Goal: Information Seeking & Learning: Learn about a topic

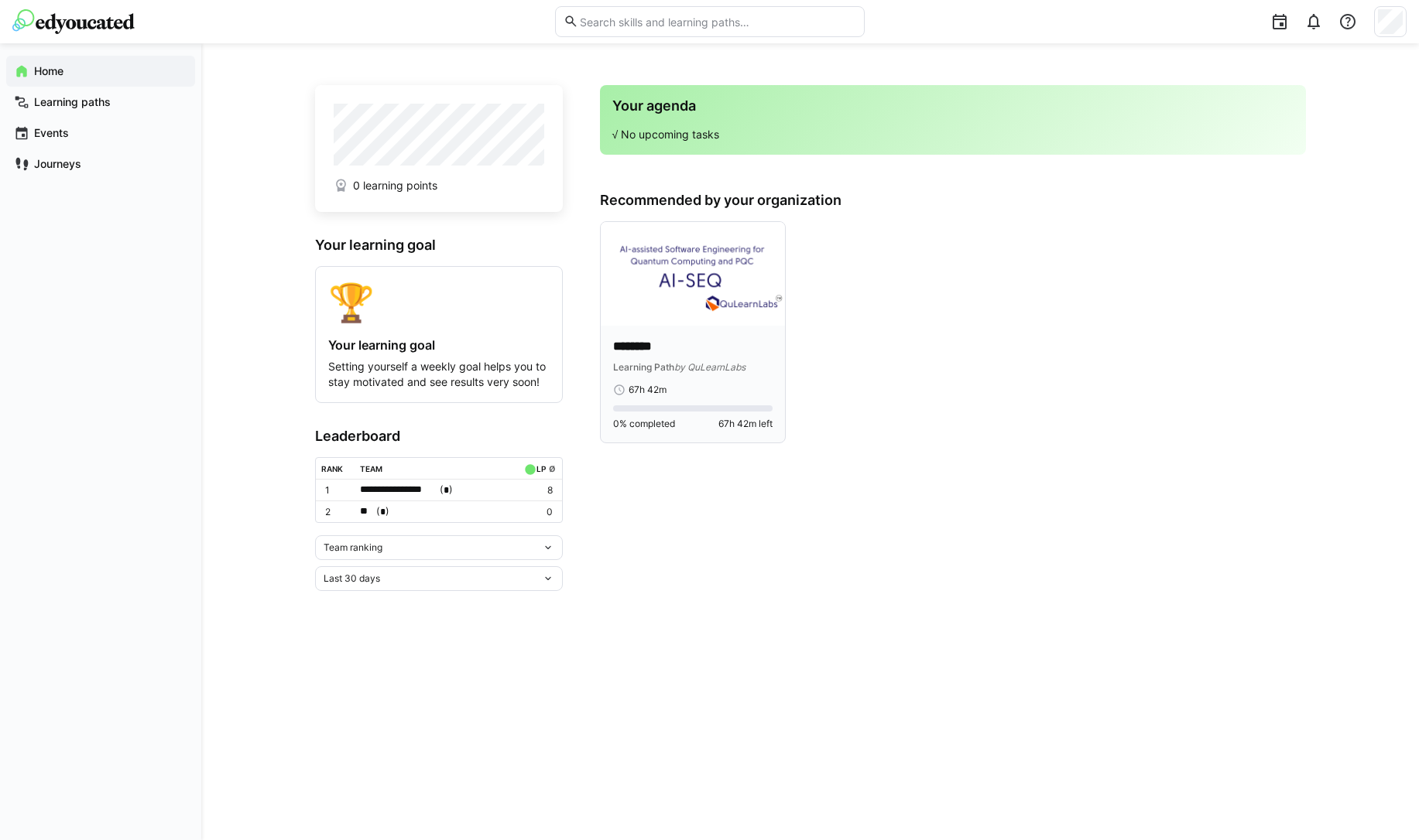
click at [689, 321] on img at bounding box center [693, 273] width 184 height 103
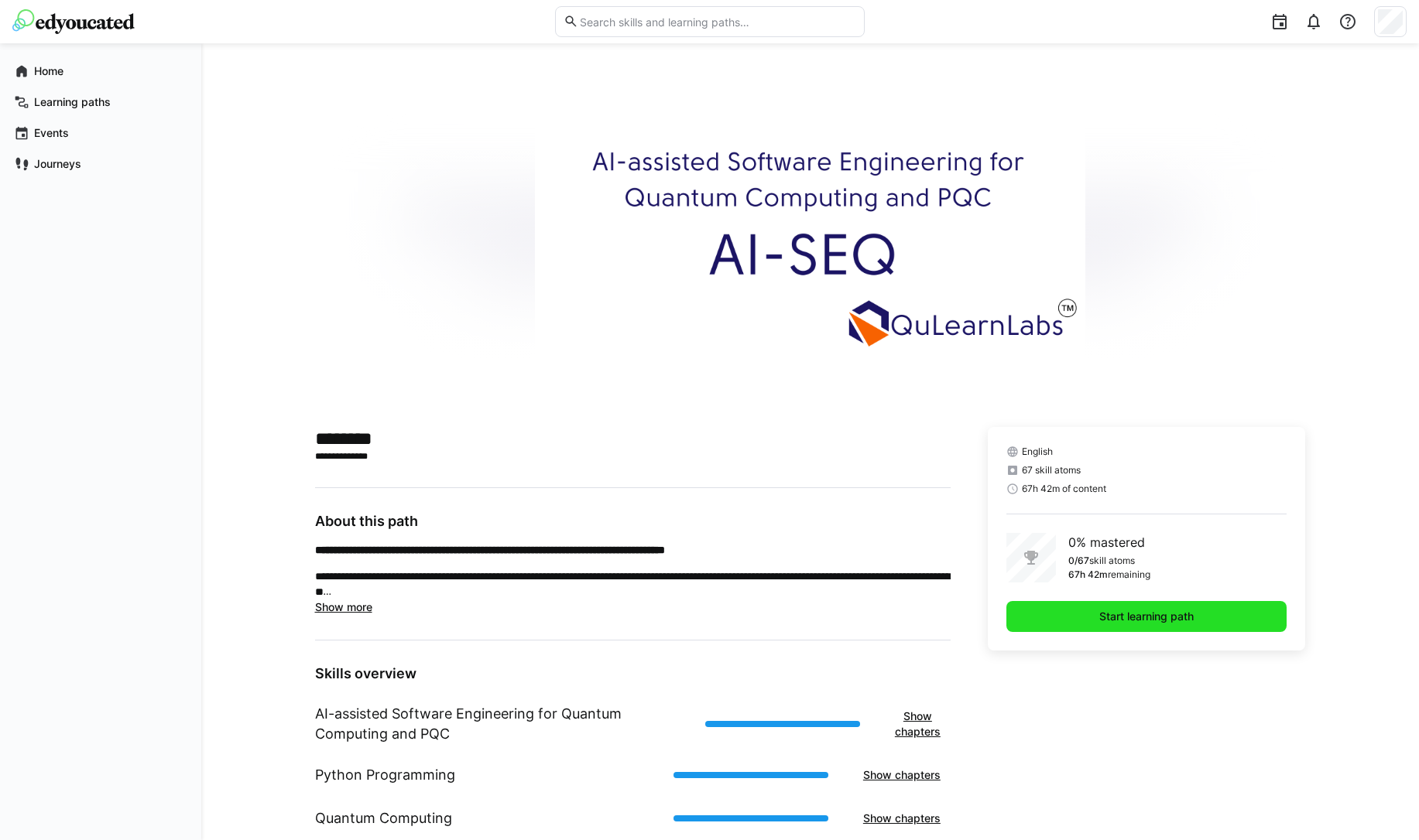
click at [1218, 614] on span "Start learning path" at bounding box center [1147, 617] width 281 height 31
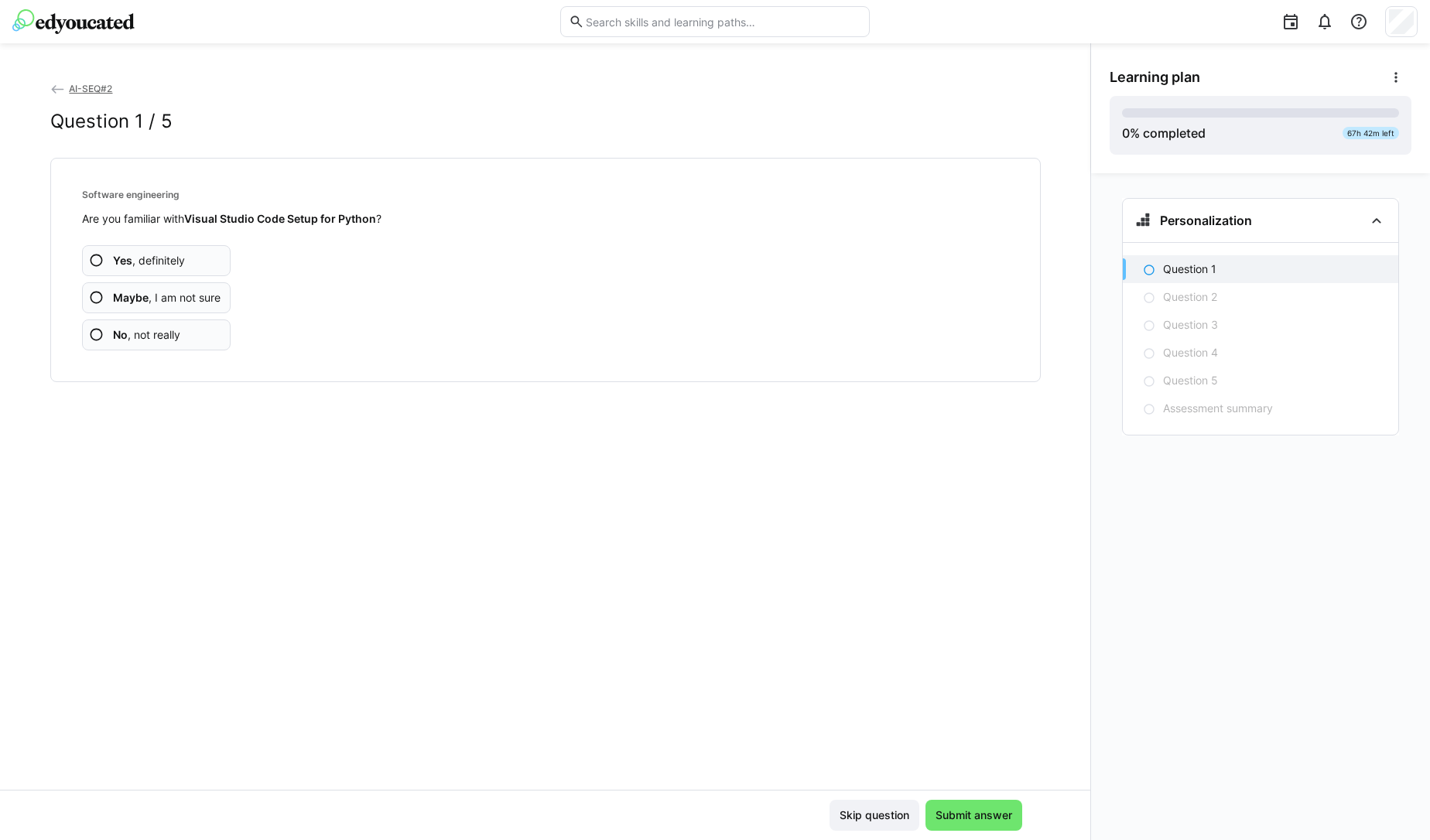
click at [95, 299] on eds-icon at bounding box center [97, 298] width 16 height 16
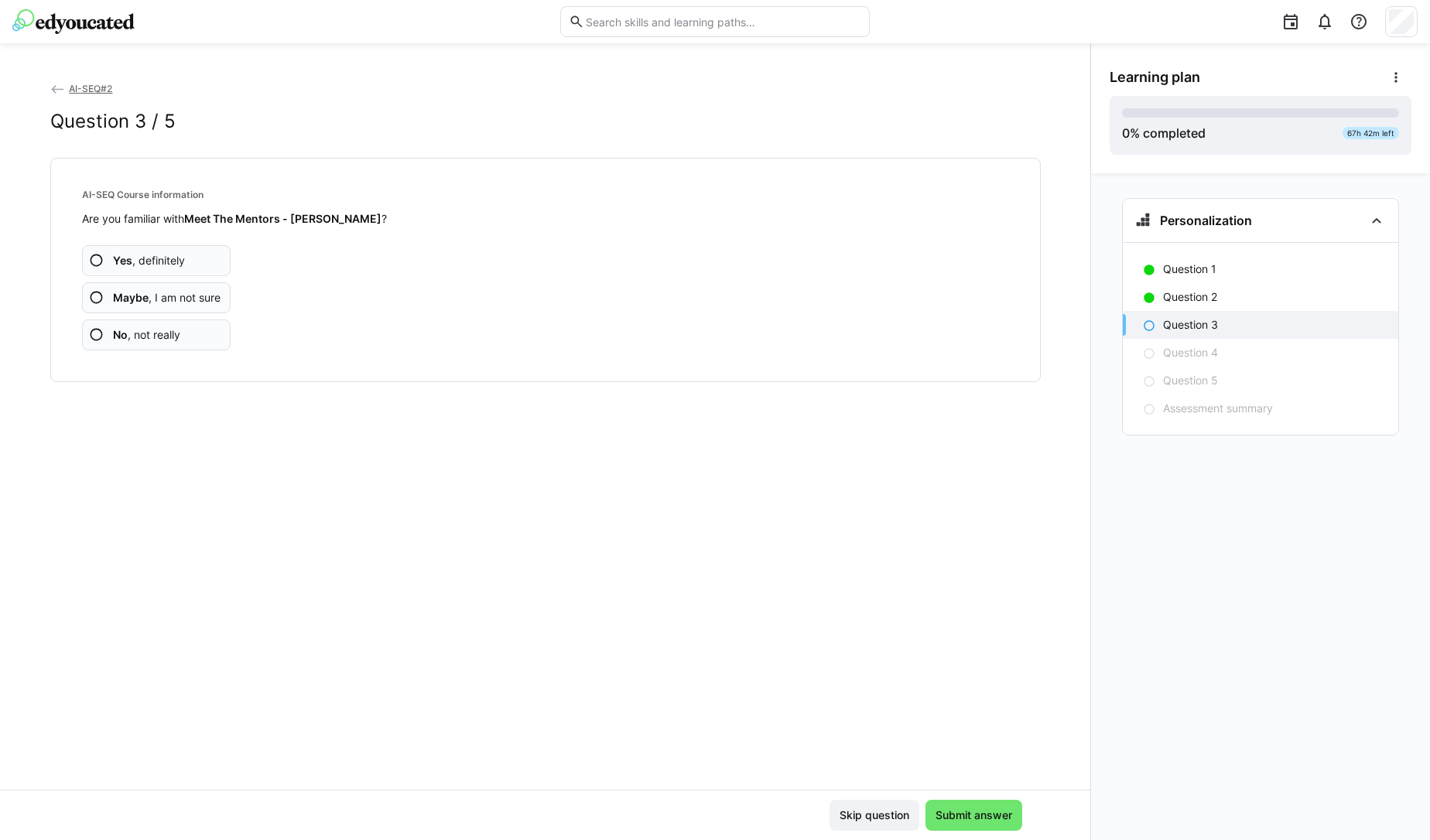
click at [95, 299] on eds-icon at bounding box center [97, 298] width 16 height 16
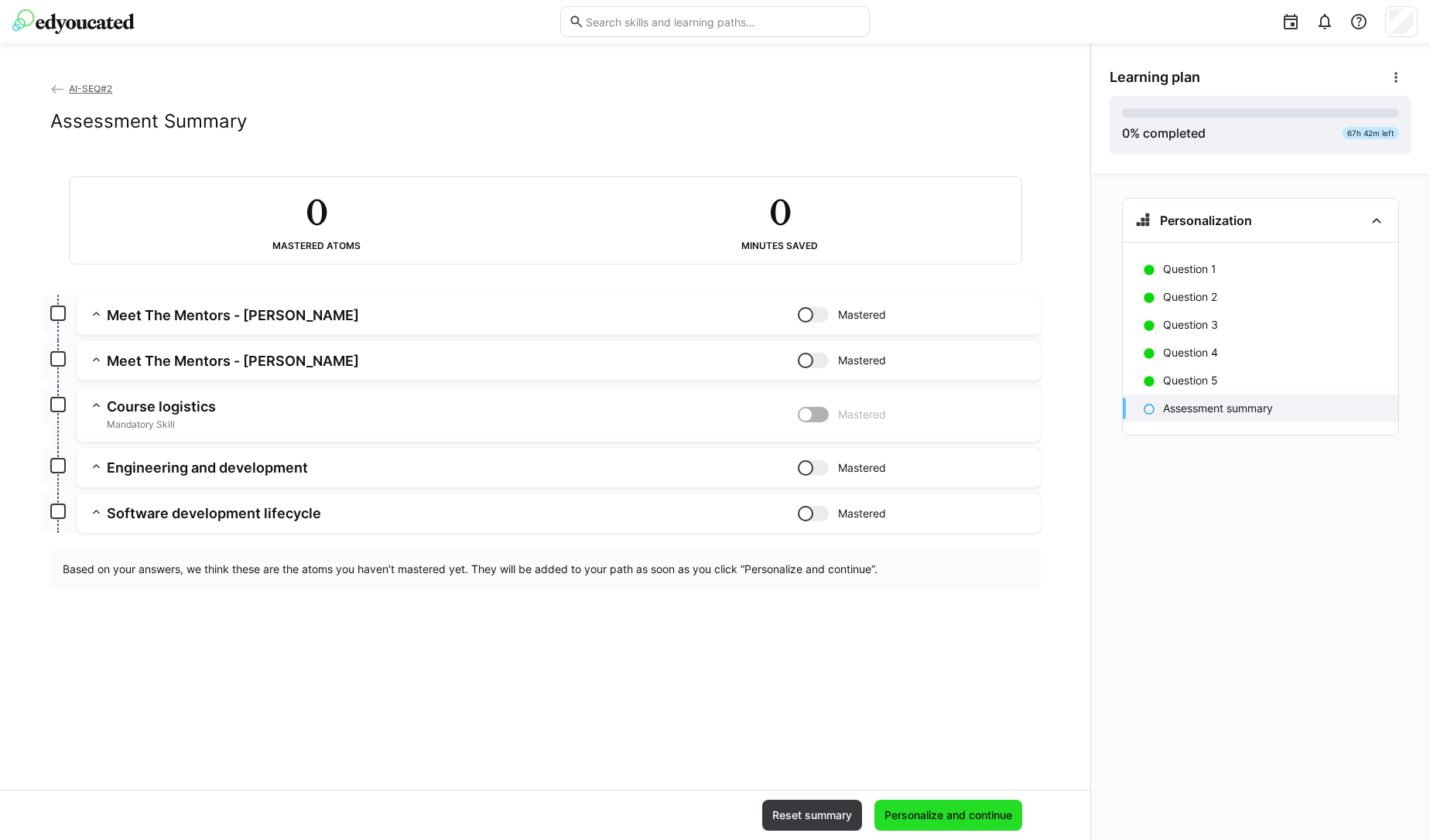
click at [921, 825] on span "Personalize and continue" at bounding box center [948, 815] width 148 height 31
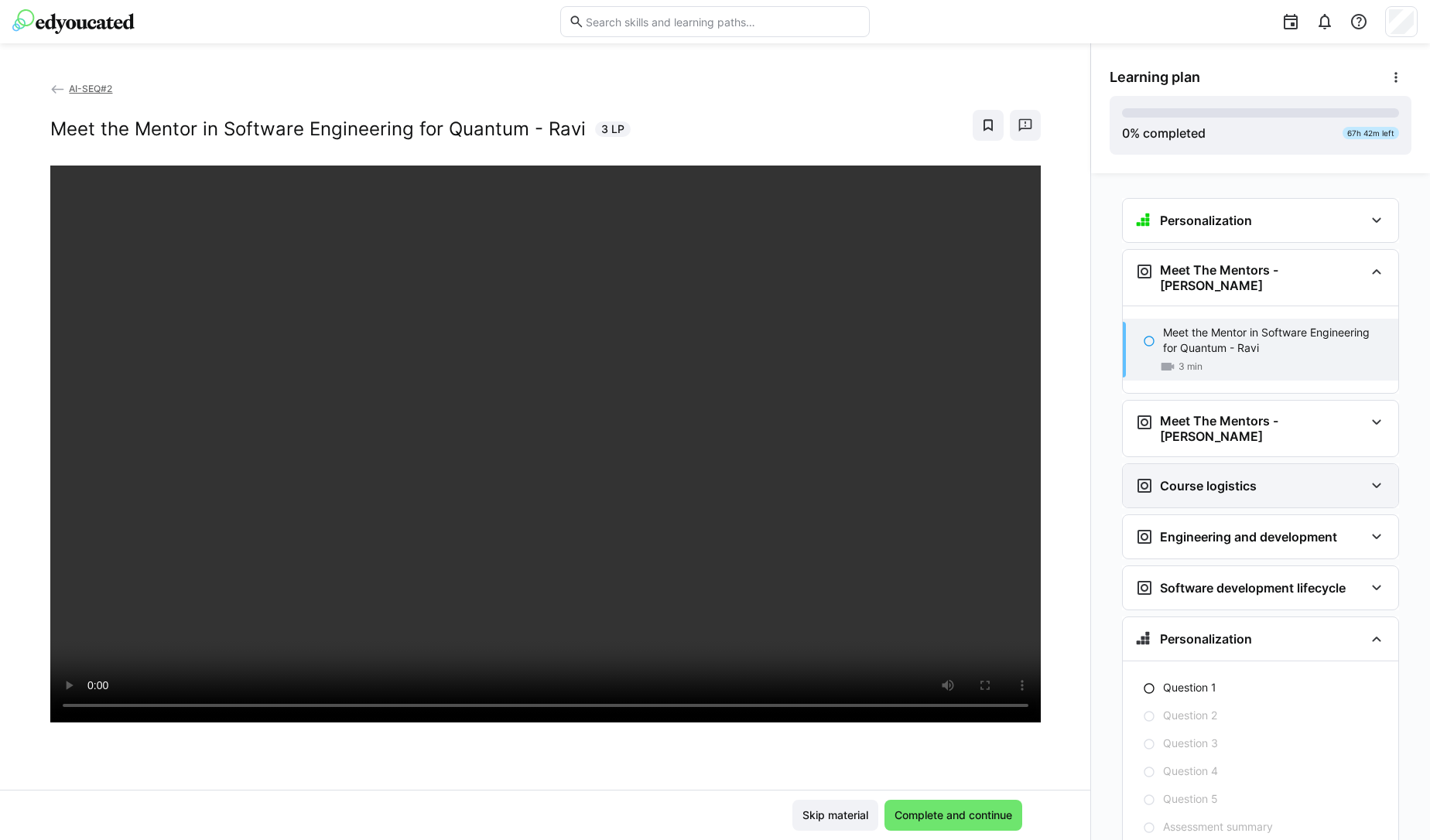
click at [1225, 472] on div "Course logistics" at bounding box center [1260, 486] width 276 height 43
